Goal: Task Accomplishment & Management: Complete application form

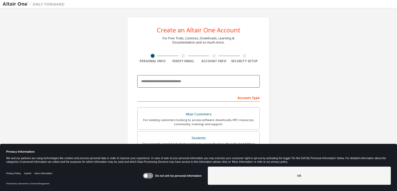
click at [175, 80] on input "email" at bounding box center [198, 81] width 123 height 12
type input "**********"
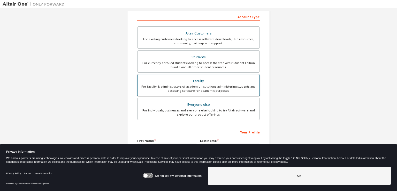
scroll to position [80, 0]
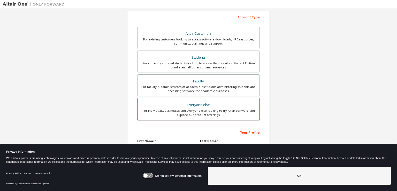
click at [224, 107] on div "Everyone else" at bounding box center [199, 104] width 116 height 7
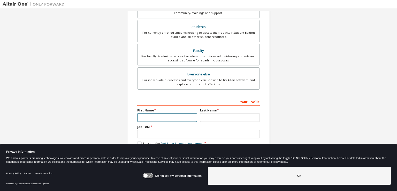
click at [175, 113] on input "text" at bounding box center [167, 117] width 60 height 9
type input "*******"
click at [148, 175] on icon at bounding box center [146, 176] width 4 height 4
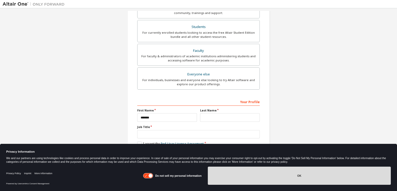
click at [275, 173] on button "OK" at bounding box center [299, 175] width 183 height 18
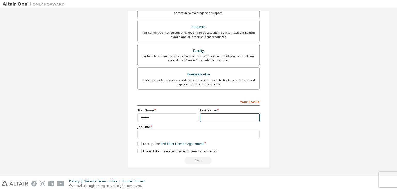
click at [228, 119] on input "text" at bounding box center [230, 117] width 60 height 9
type input "********"
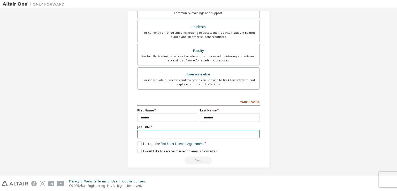
click at [216, 133] on input "text" at bounding box center [198, 134] width 123 height 9
type input "*"
type input "**********"
click at [137, 143] on label "I accept the End-User License Agreement" at bounding box center [170, 143] width 67 height 4
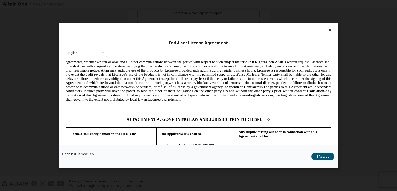
scroll to position [1352, 0]
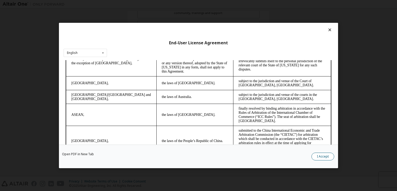
click at [326, 155] on button "I Accept" at bounding box center [323, 156] width 23 height 8
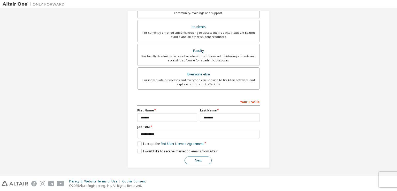
click at [202, 158] on button "Next" at bounding box center [198, 160] width 27 height 8
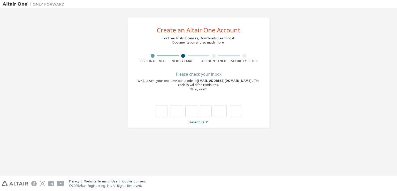
scroll to position [0, 0]
click at [160, 113] on input "text" at bounding box center [162, 111] width 12 height 12
type input "*"
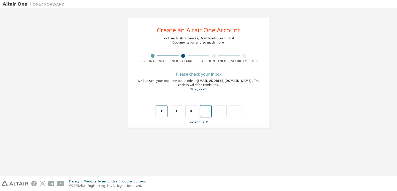
type input "*"
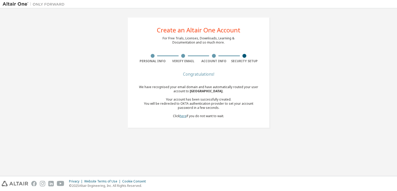
click at [183, 115] on link "here" at bounding box center [183, 116] width 7 height 4
